Goal: Information Seeking & Learning: Learn about a topic

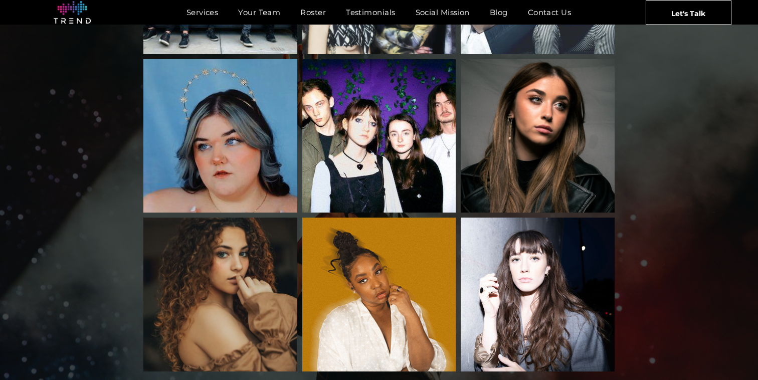
scroll to position [1530, 0]
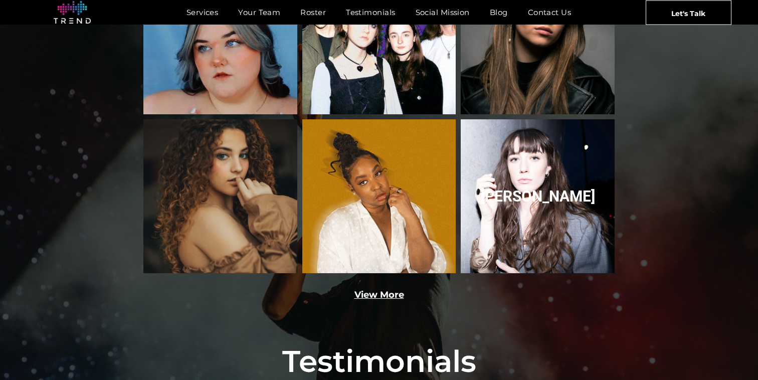
click at [544, 161] on link "Olivia Reid" at bounding box center [537, 196] width 163 height 163
click at [566, 170] on link "Olivia Reid" at bounding box center [537, 196] width 163 height 163
click at [527, 163] on link "Olivia Reid" at bounding box center [537, 196] width 163 height 163
click at [530, 162] on link "Olivia Reid" at bounding box center [537, 196] width 163 height 163
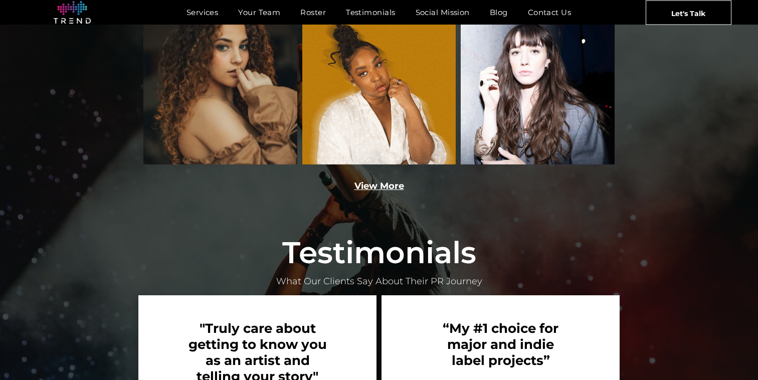
scroll to position [1615, 0]
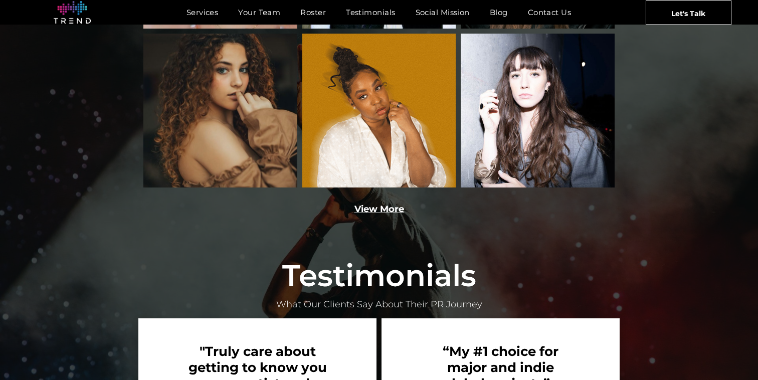
click at [369, 203] on link "View More" at bounding box center [379, 208] width 50 height 11
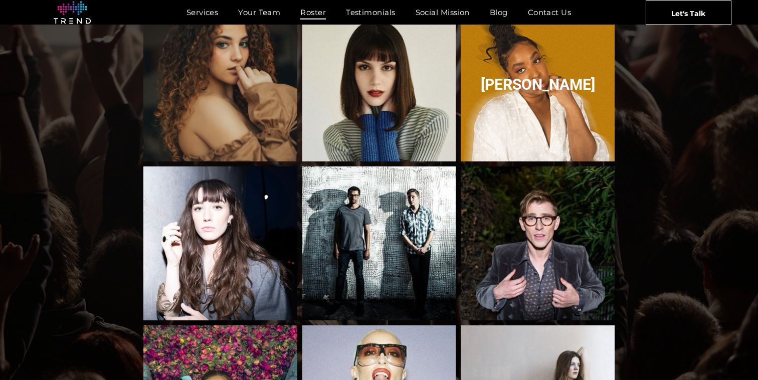
scroll to position [571, 0]
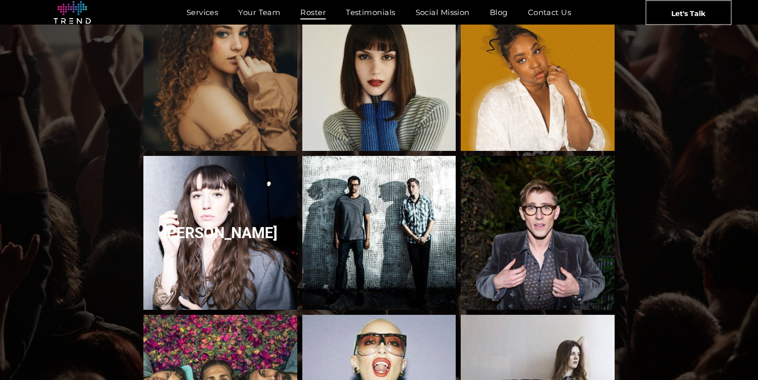
click at [254, 216] on link "Olivia Reid" at bounding box center [220, 232] width 163 height 163
drag, startPoint x: 254, startPoint y: 216, endPoint x: 167, endPoint y: 192, distance: 90.0
click at [167, 191] on link "Olivia Reid" at bounding box center [220, 232] width 163 height 163
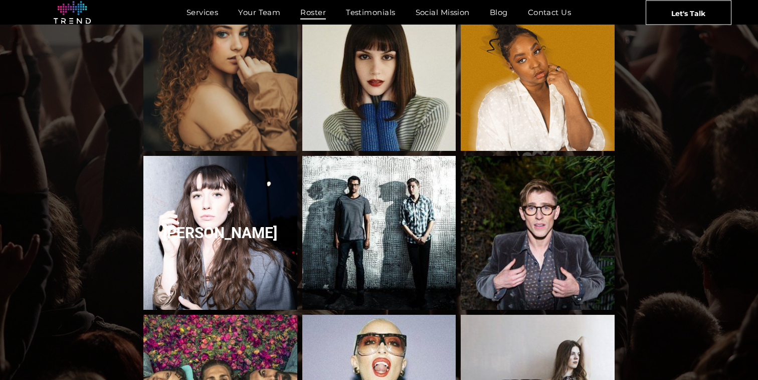
click at [167, 192] on link "Olivia Reid" at bounding box center [220, 232] width 163 height 163
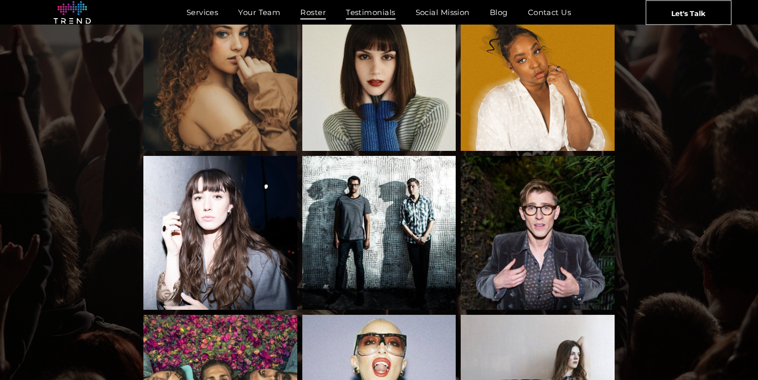
click at [369, 15] on span "Testimonials" at bounding box center [370, 12] width 49 height 15
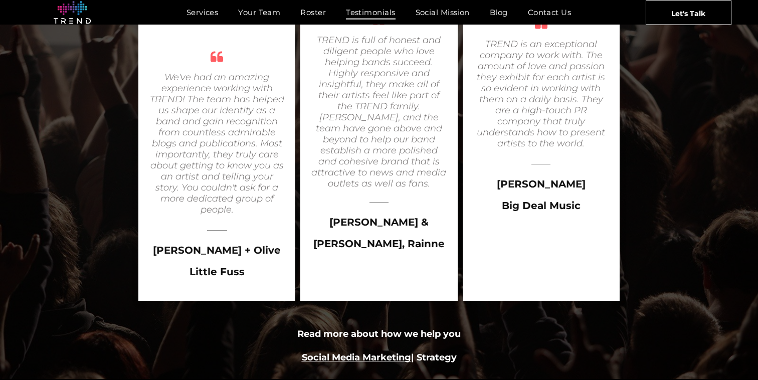
scroll to position [1775, 0]
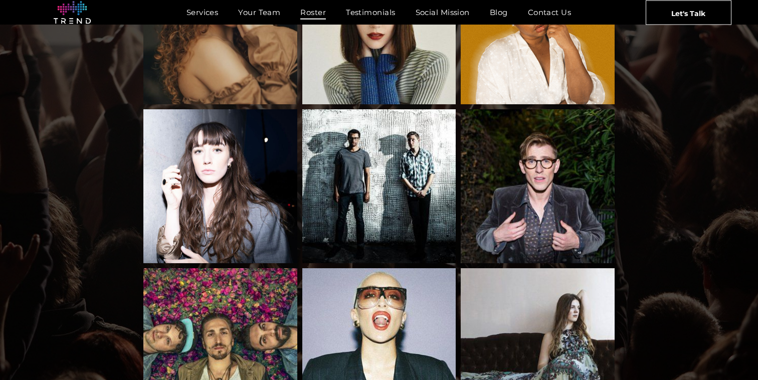
scroll to position [623, 0]
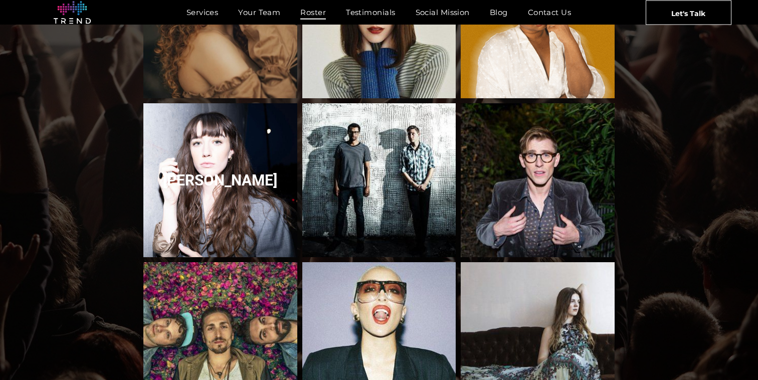
click at [241, 154] on link "Olivia Reid" at bounding box center [220, 180] width 163 height 163
click at [232, 169] on link "Olivia Reid" at bounding box center [220, 180] width 163 height 163
click at [249, 165] on link "Olivia Reid" at bounding box center [220, 180] width 163 height 163
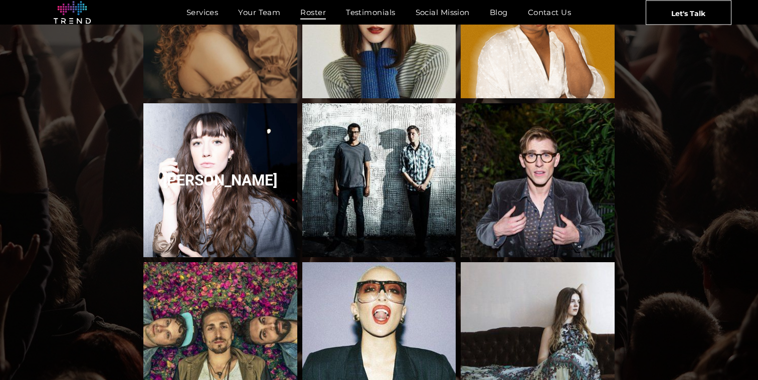
click at [249, 165] on link "Olivia Reid" at bounding box center [220, 180] width 163 height 163
click at [260, 183] on link "Olivia Reid" at bounding box center [220, 180] width 163 height 163
click at [227, 178] on link "Olivia Reid" at bounding box center [220, 180] width 163 height 163
